Goal: Find specific page/section: Find specific page/section

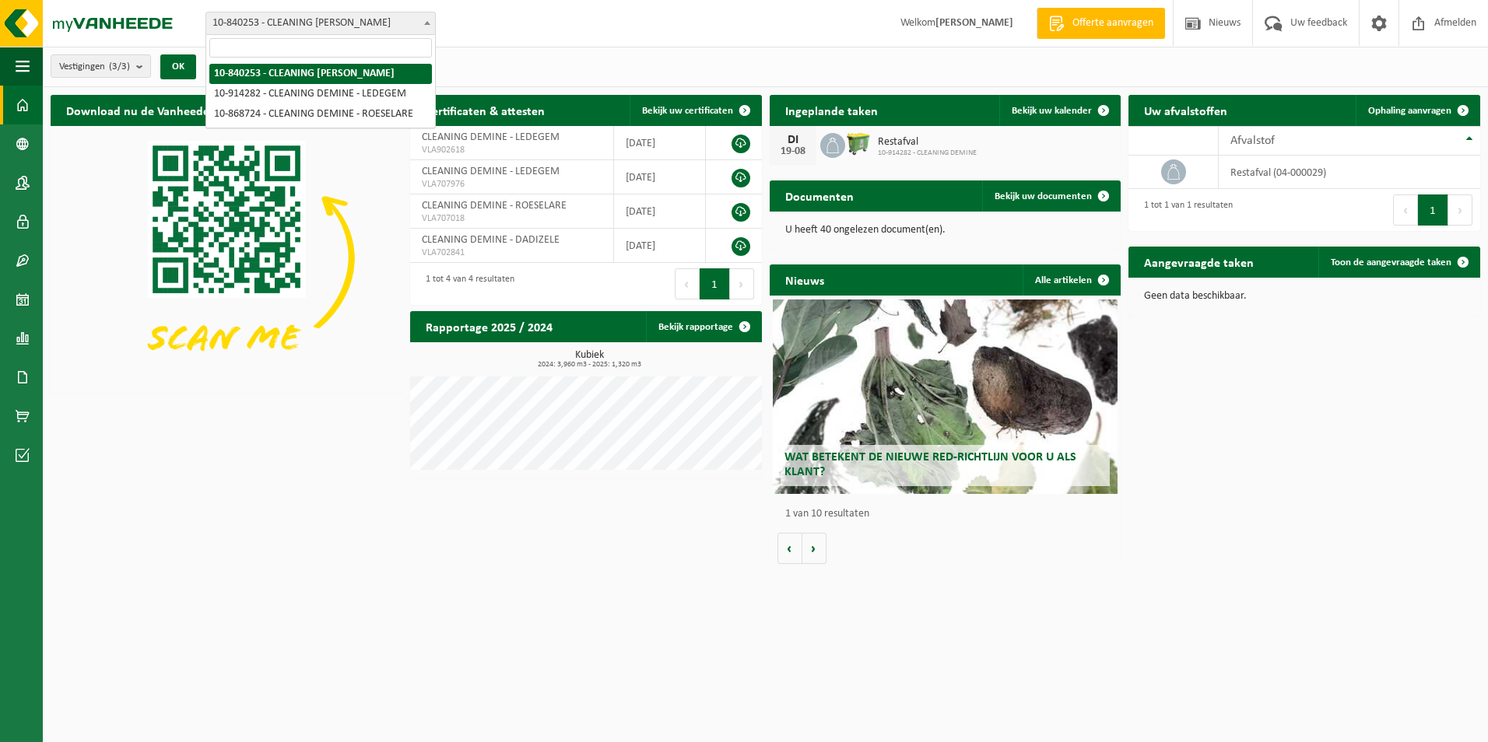
click at [369, 21] on span "10-840253 - CLEANING [PERSON_NAME]" at bounding box center [320, 23] width 229 height 22
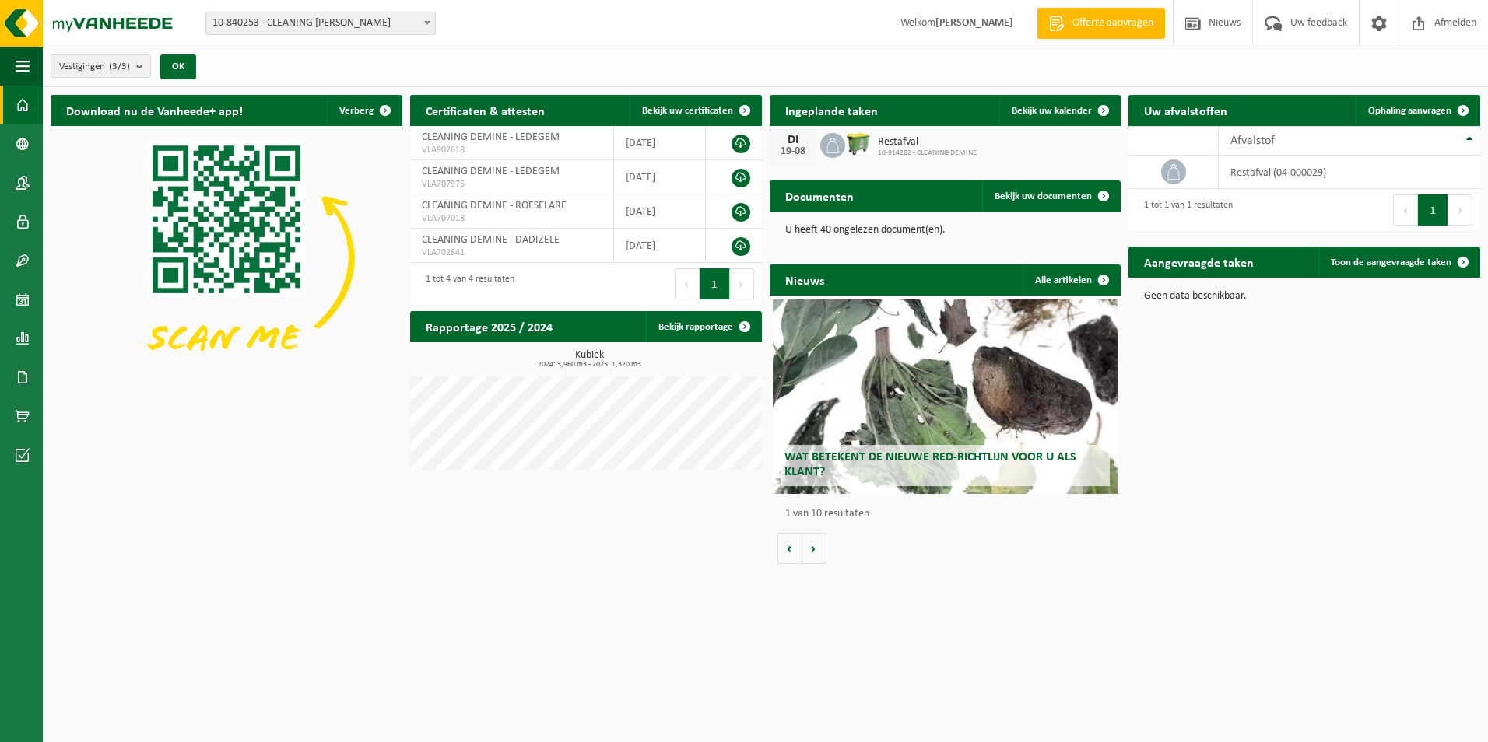
click at [493, 14] on div "Vestiging: 10-840253 - CLEANING DEMINE - DADIZELE 10-914282 - CLEANING DEMINE -…" at bounding box center [744, 23] width 1488 height 47
click at [37, 149] on link "Bedrijfsgegevens" at bounding box center [21, 143] width 43 height 39
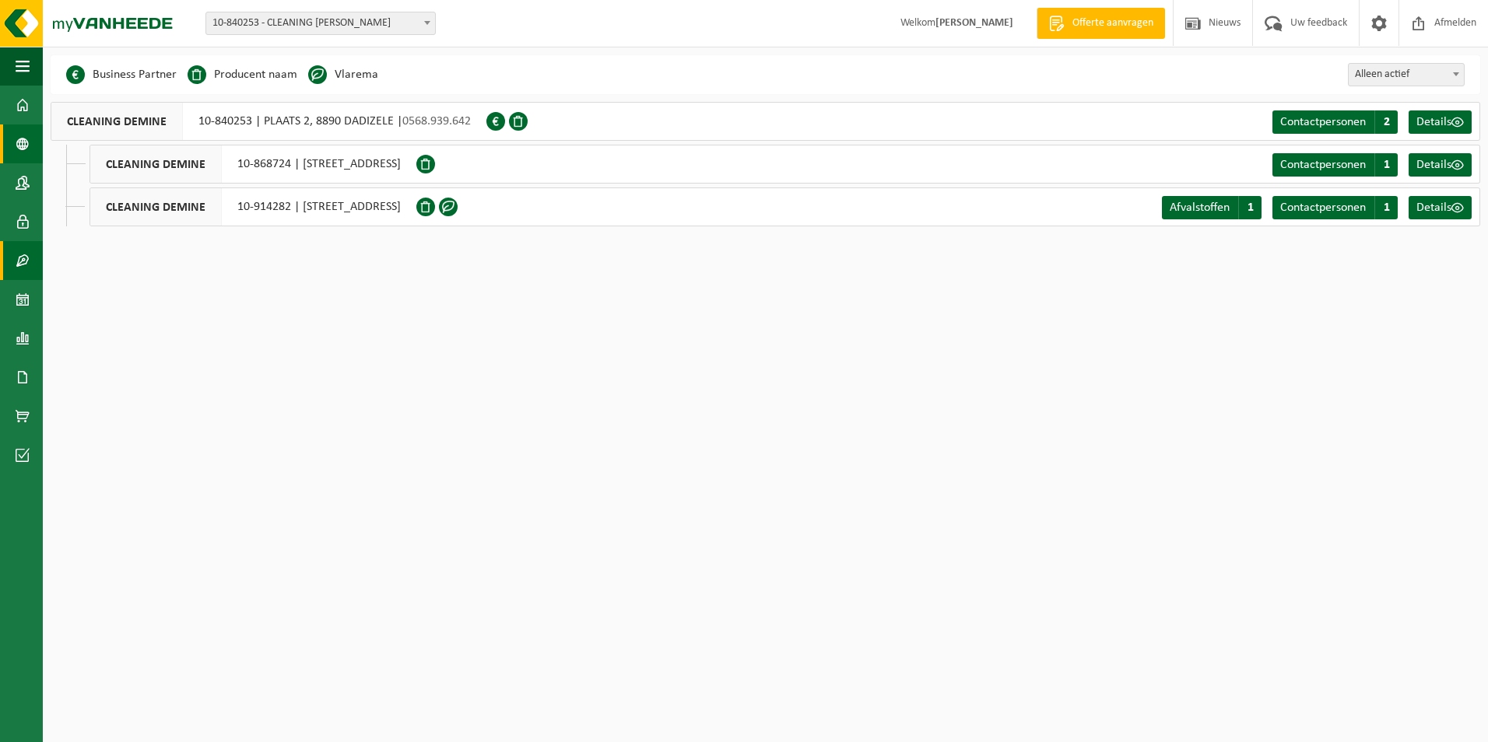
click at [21, 254] on span at bounding box center [23, 260] width 14 height 39
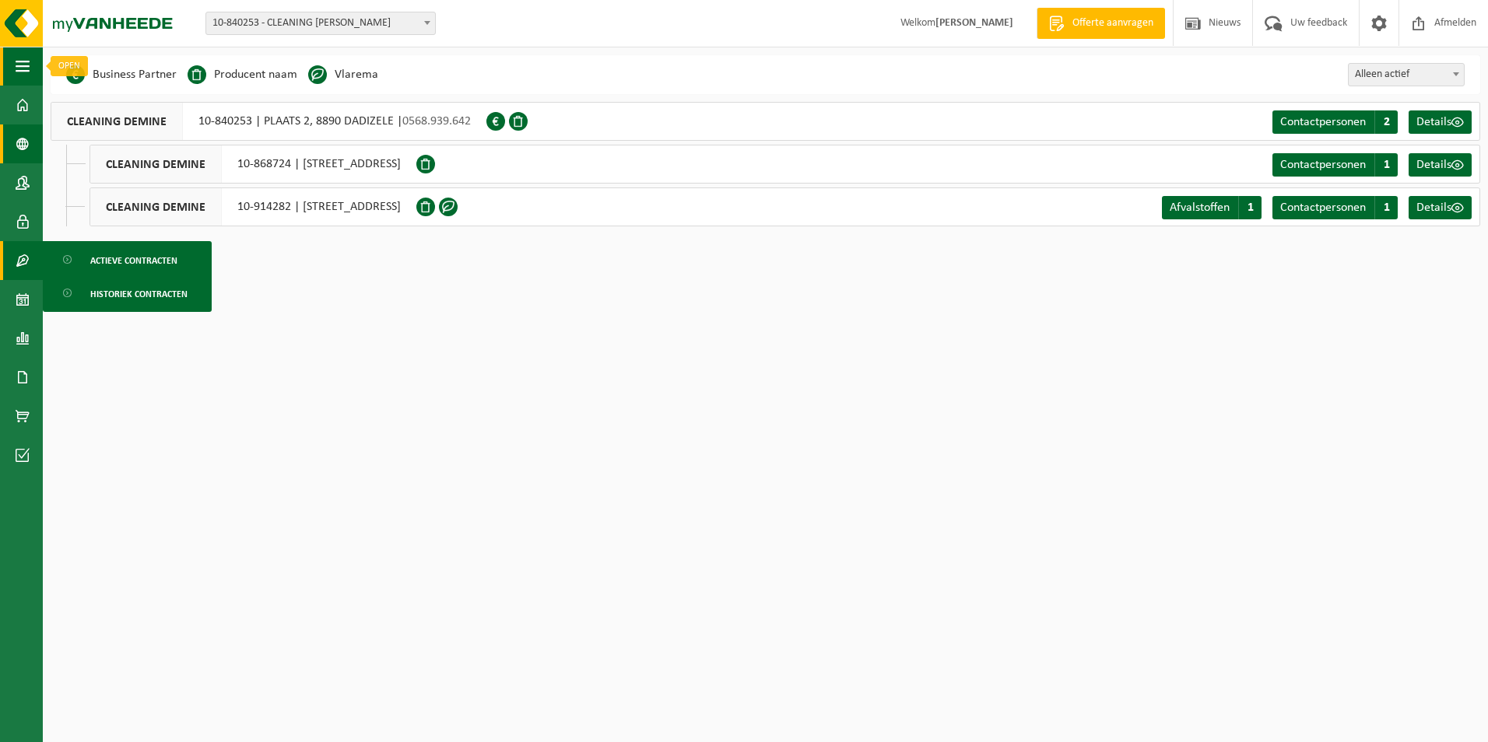
click at [17, 75] on span "button" at bounding box center [23, 66] width 14 height 39
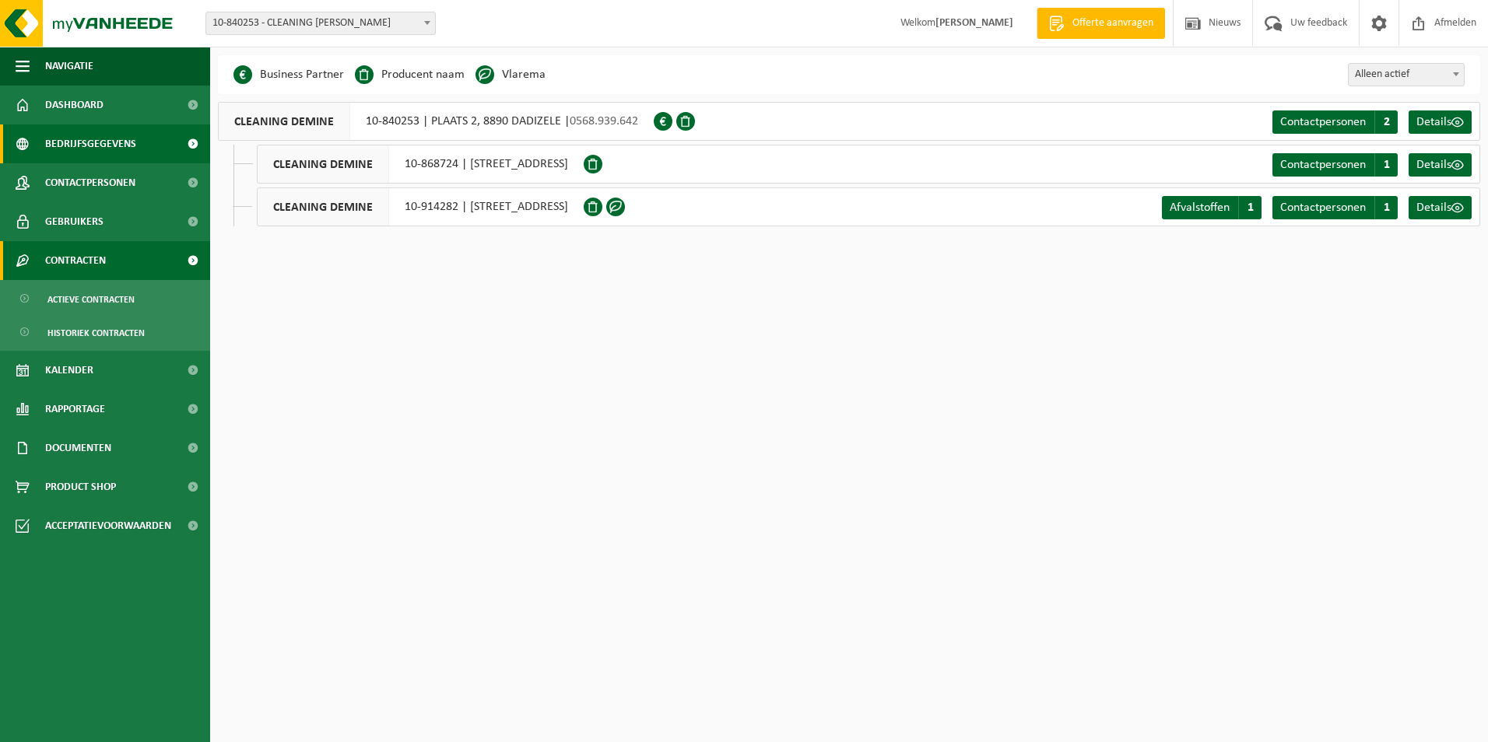
click at [1022, 348] on html "Vestiging: 10-840253 - CLEANING DEMINE - DADIZELE 10-914282 - CLEANING DEMINE -…" at bounding box center [744, 371] width 1488 height 742
click at [33, 104] on link "Dashboard" at bounding box center [105, 105] width 210 height 39
